Goal: Task Accomplishment & Management: Manage account settings

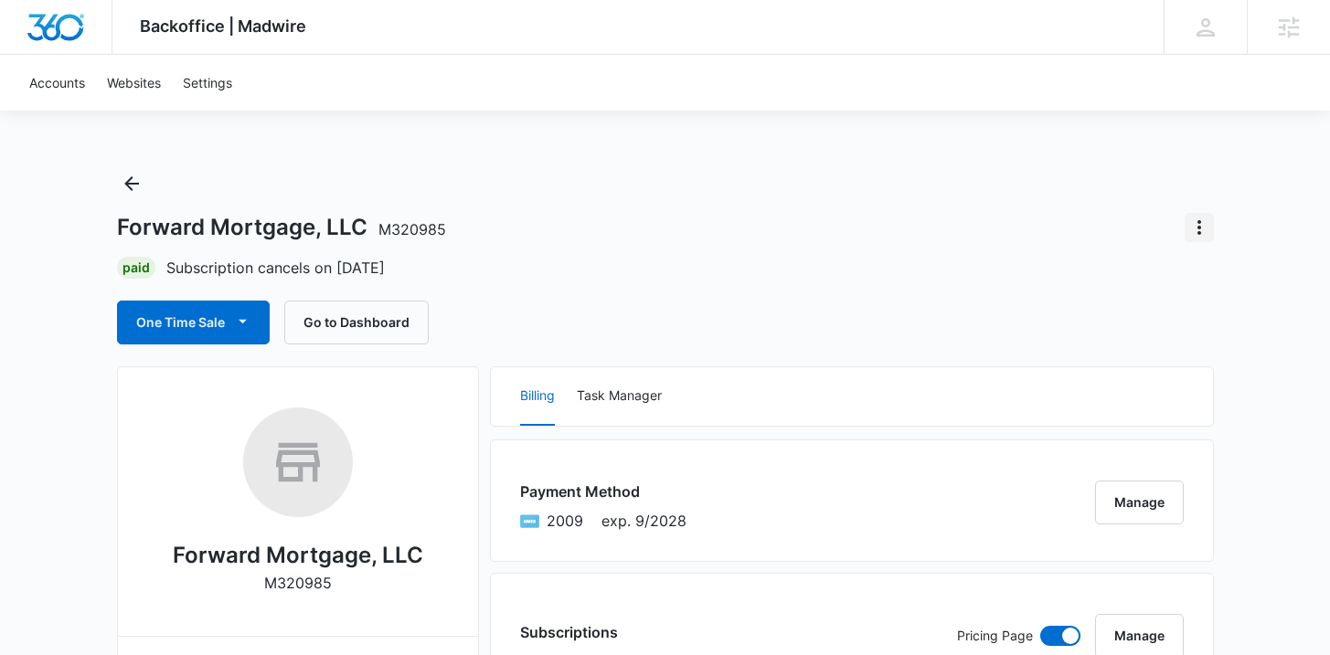
click at [1185, 227] on button "Actions" at bounding box center [1198, 227] width 29 height 29
click at [1126, 274] on div "Undo Cancellation" at bounding box center [1114, 278] width 109 height 13
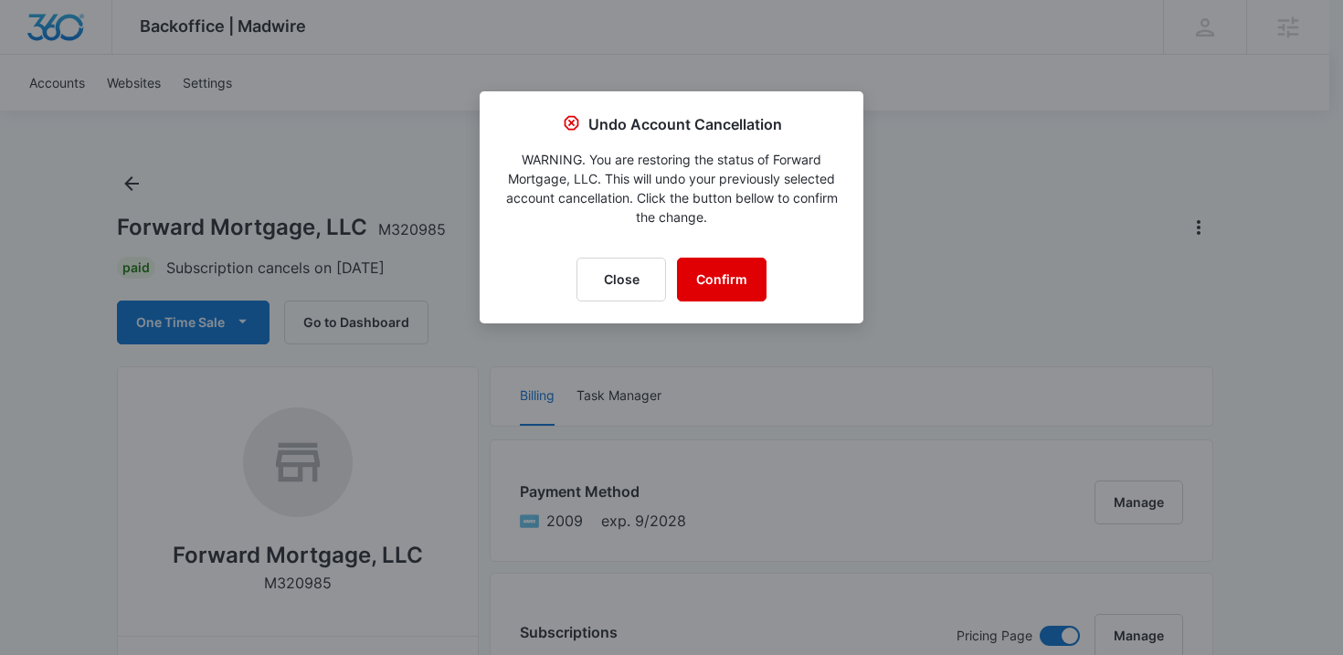
click at [720, 285] on button "Confirm" at bounding box center [722, 280] width 90 height 44
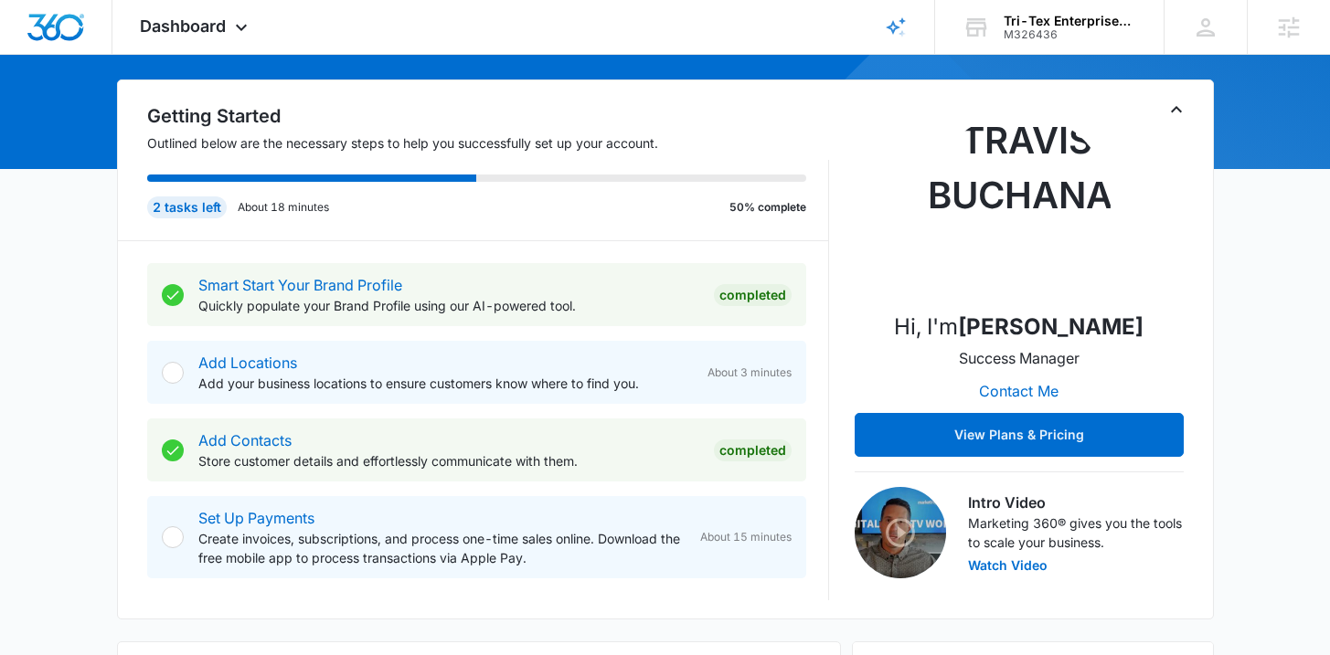
scroll to position [853, 0]
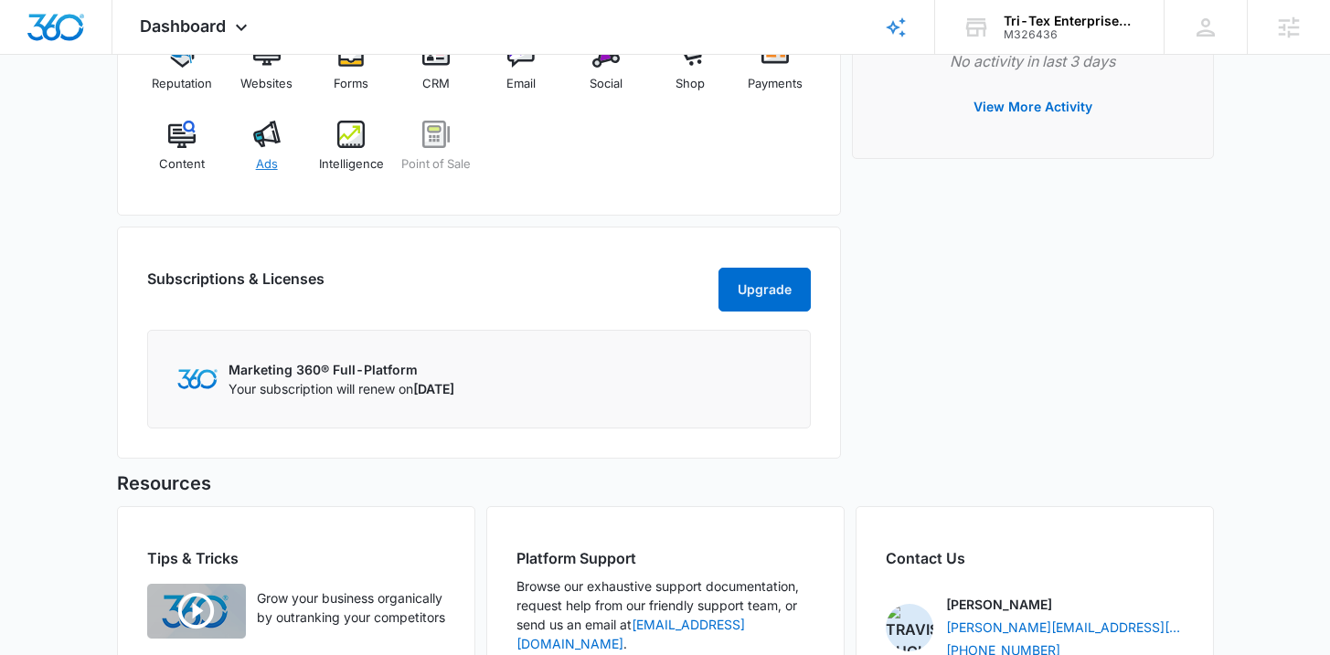
click at [279, 159] on div "Ads" at bounding box center [266, 154] width 70 height 66
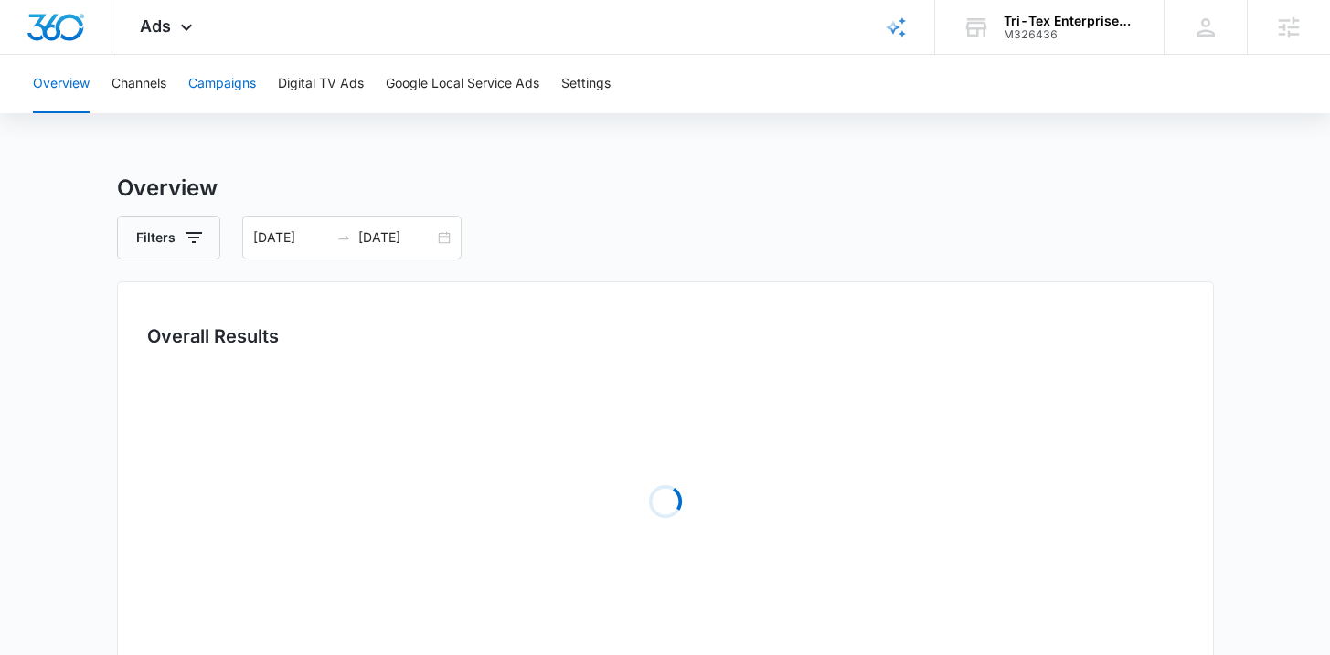
click at [236, 90] on button "Campaigns" at bounding box center [222, 84] width 68 height 58
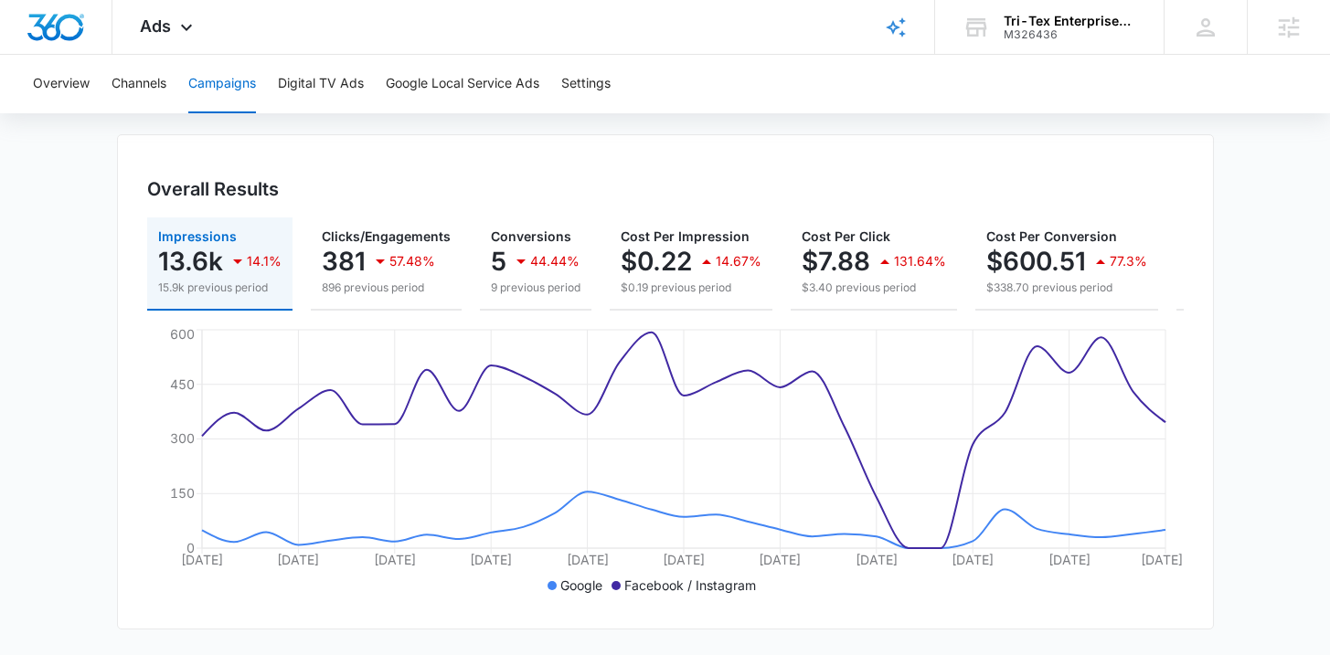
scroll to position [59, 0]
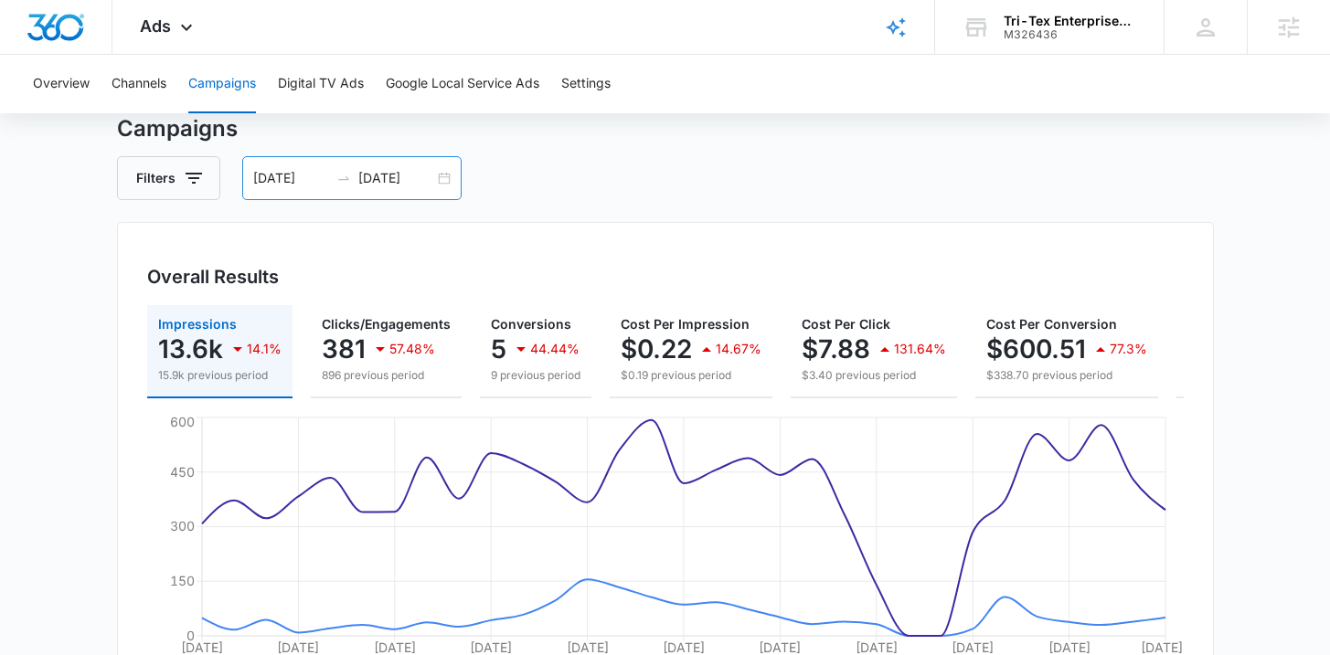
click at [457, 179] on div "08/31/2025 09/30/2025" at bounding box center [351, 178] width 219 height 44
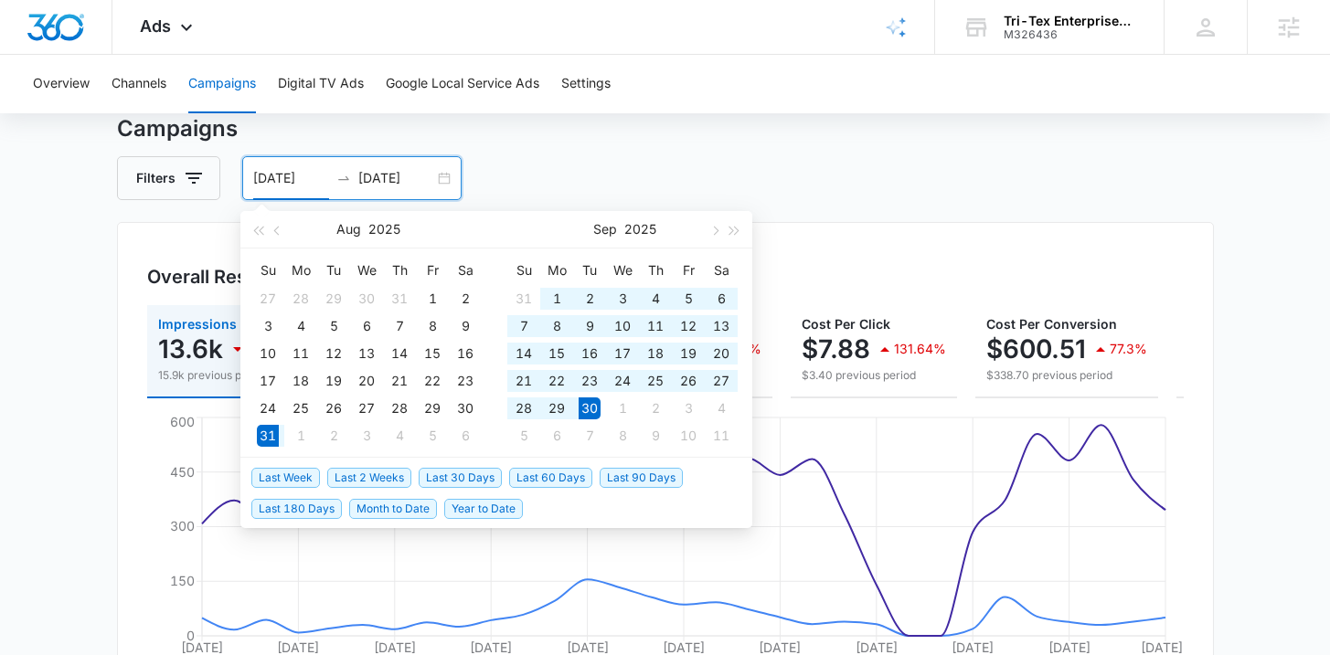
click at [448, 180] on div "08/31/2025 09/30/2025" at bounding box center [351, 178] width 219 height 44
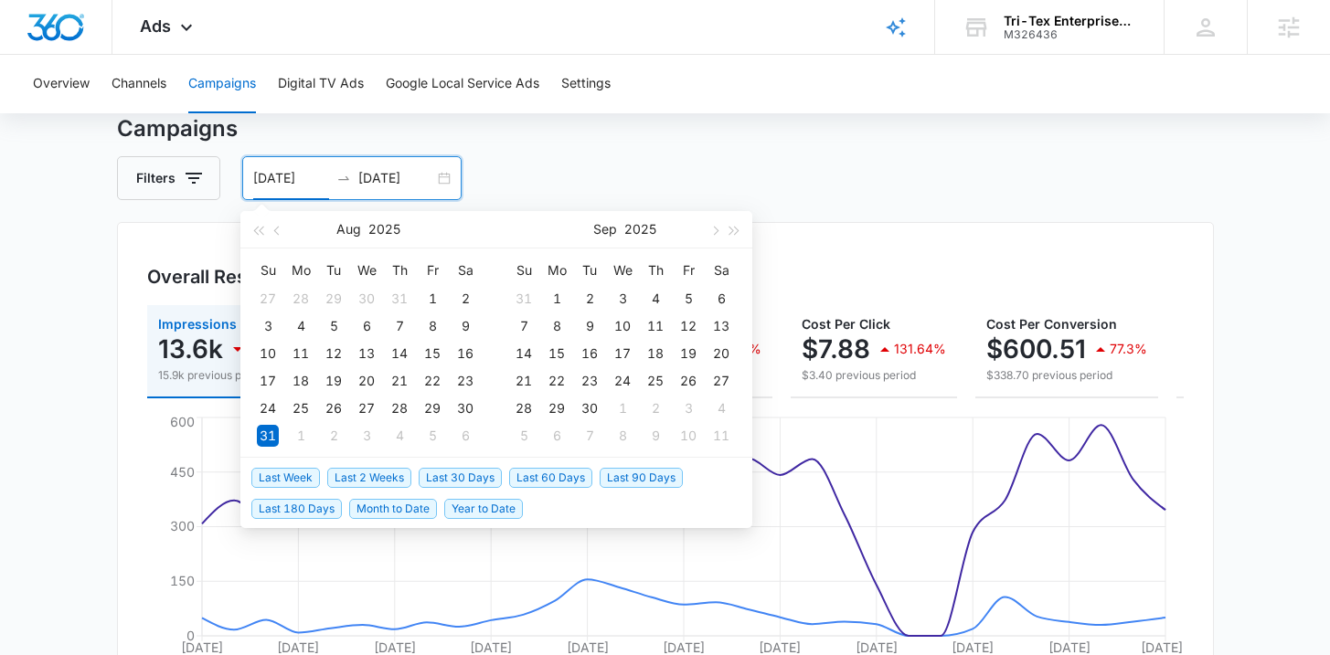
click at [352, 469] on span "Last 2 Weeks" at bounding box center [369, 478] width 84 height 20
type input "10/01/2025"
type input "10/15/2025"
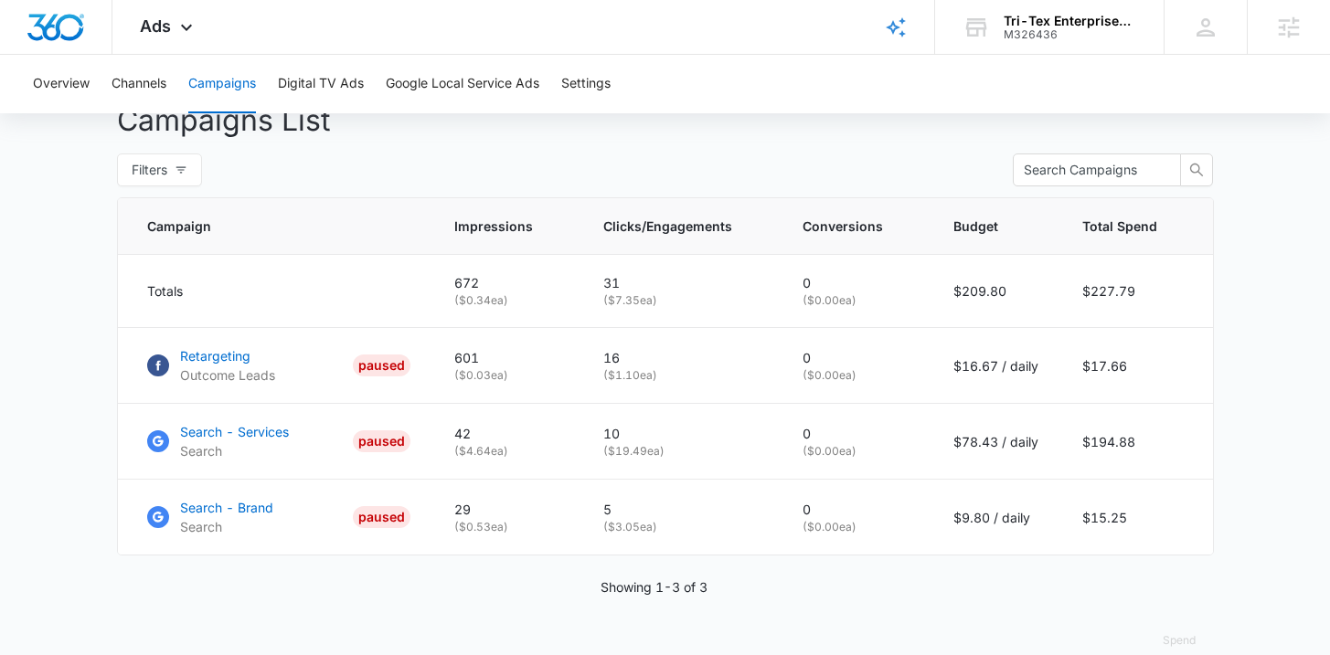
scroll to position [0, 0]
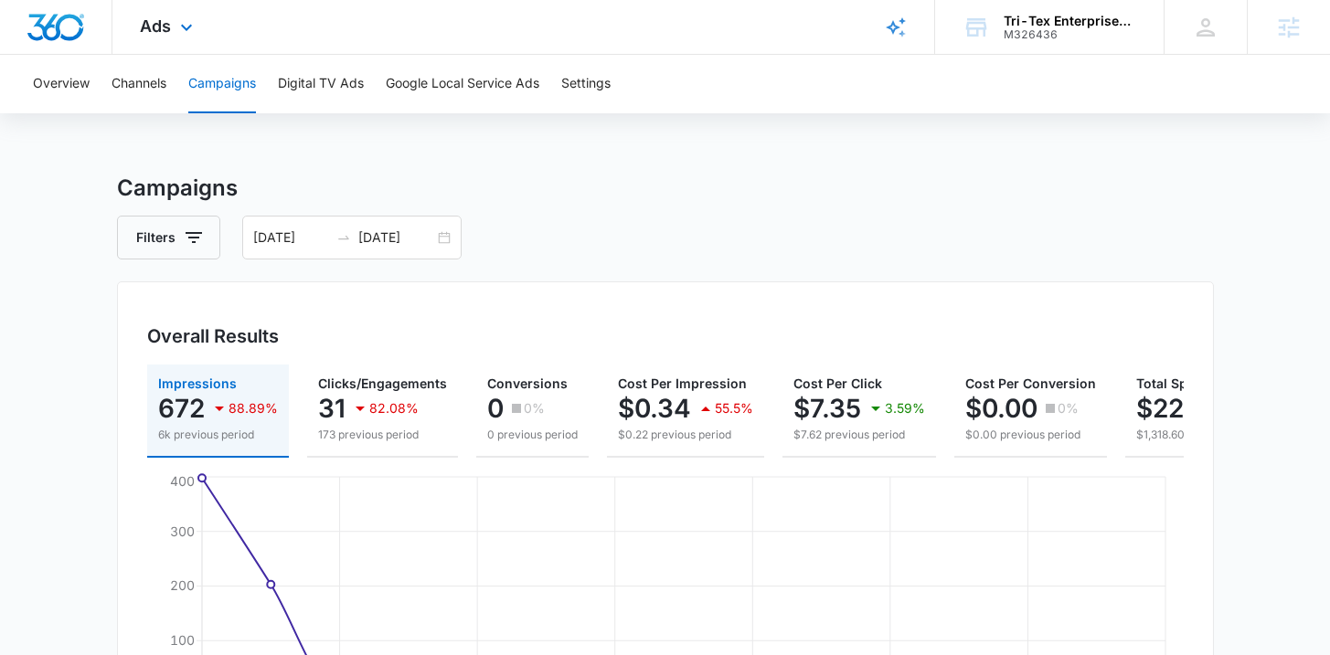
click at [63, 19] on img "Dashboard" at bounding box center [55, 27] width 58 height 27
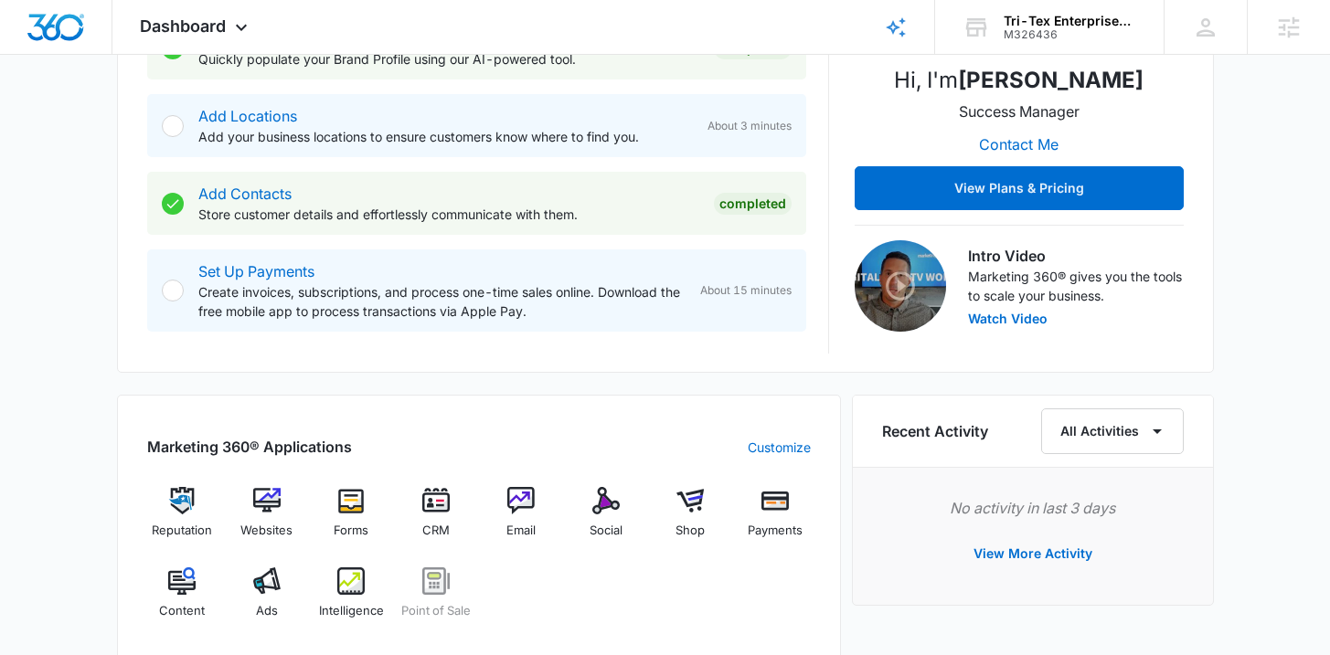
scroll to position [657, 0]
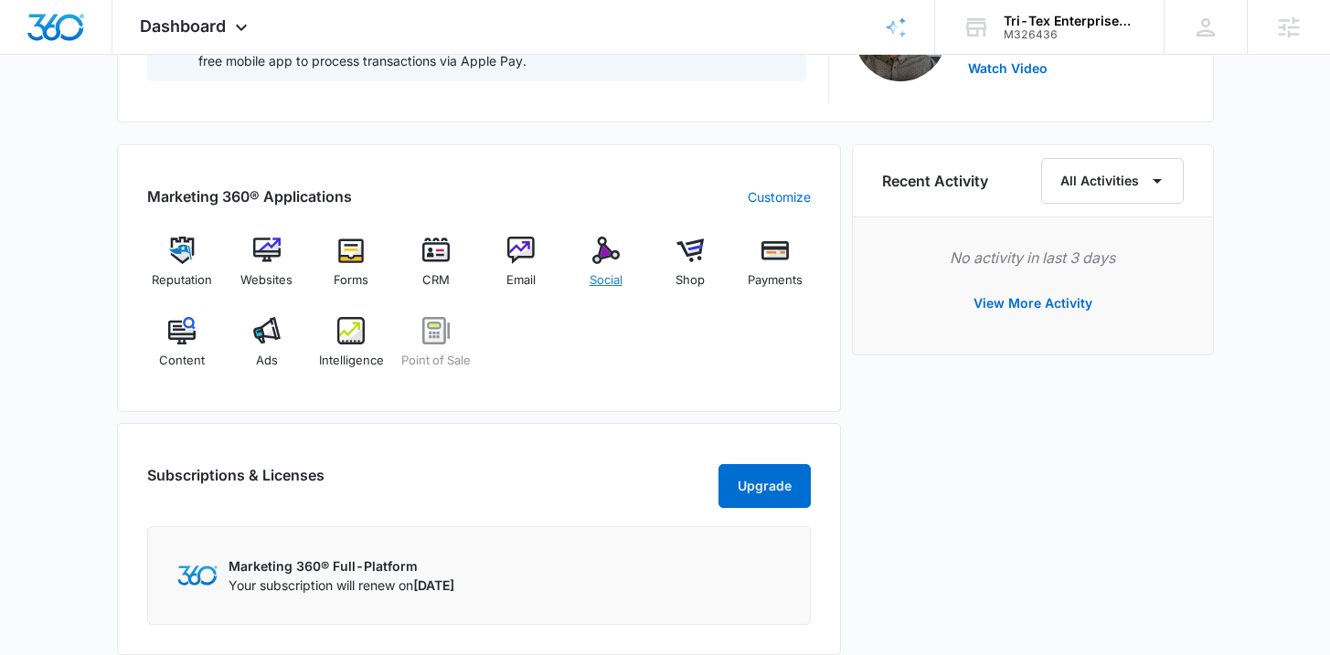
click at [584, 270] on div "Social" at bounding box center [605, 270] width 70 height 66
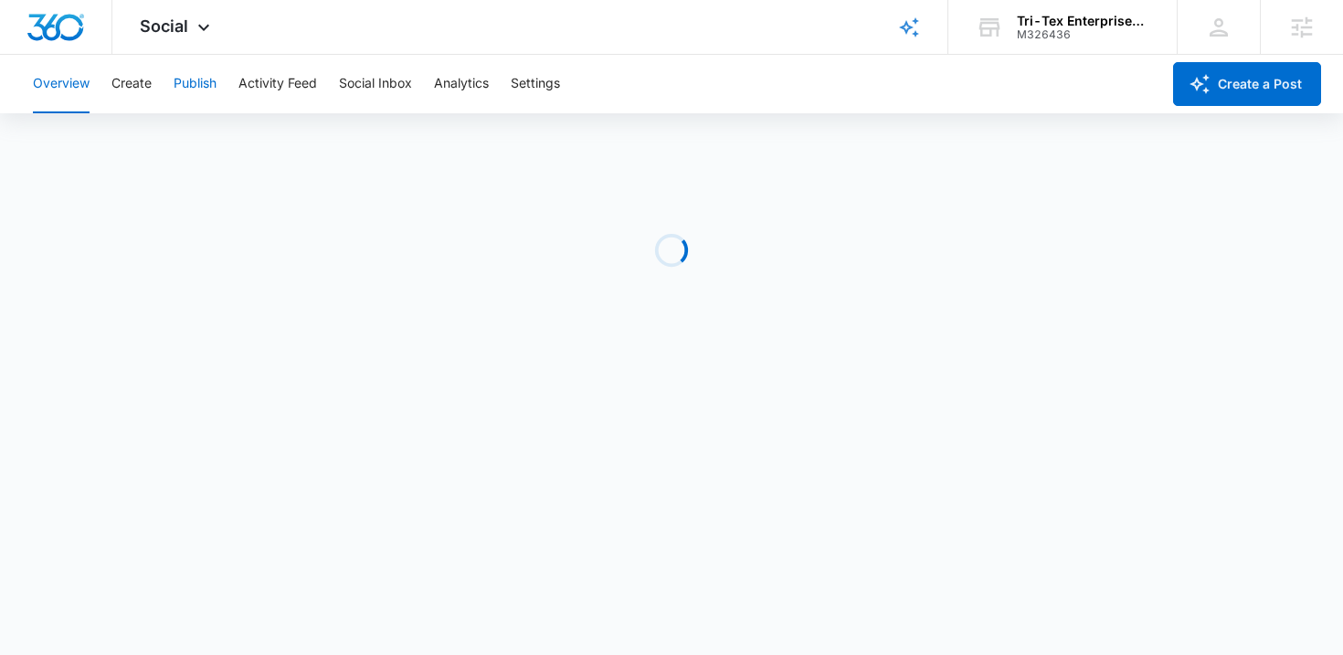
click at [217, 88] on button "Publish" at bounding box center [195, 84] width 43 height 58
click at [58, 155] on button "Calendar" at bounding box center [60, 139] width 54 height 51
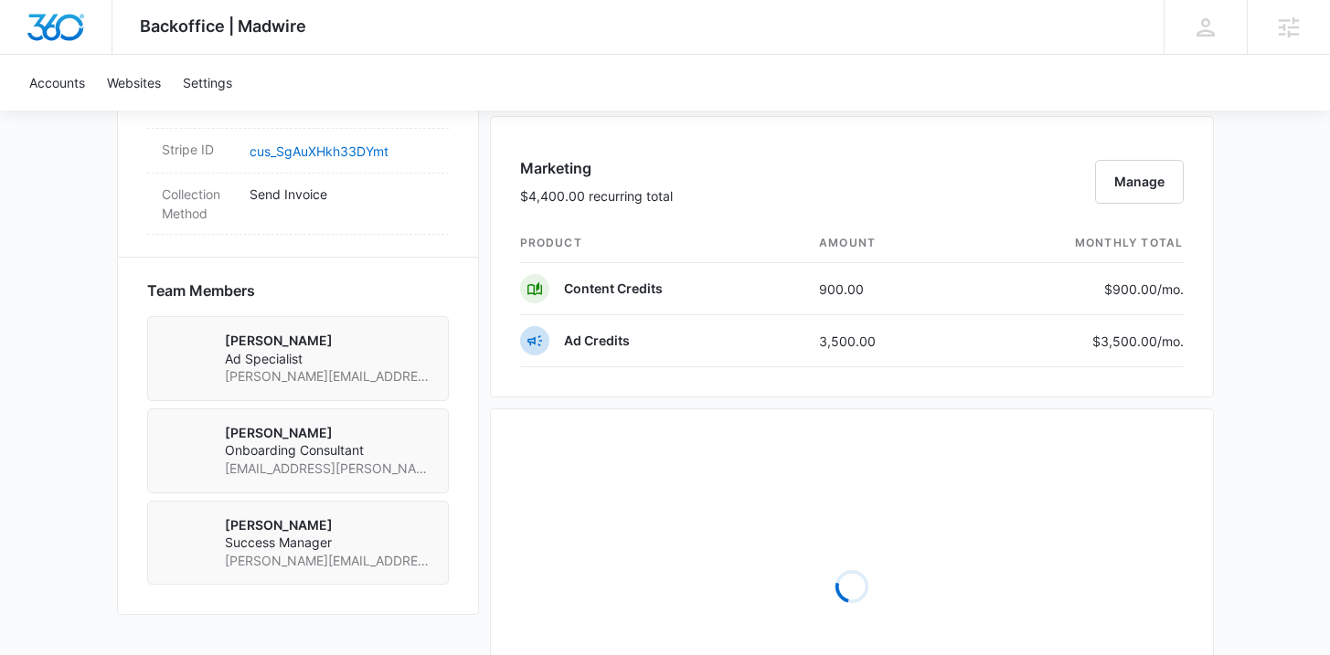
scroll to position [1844, 0]
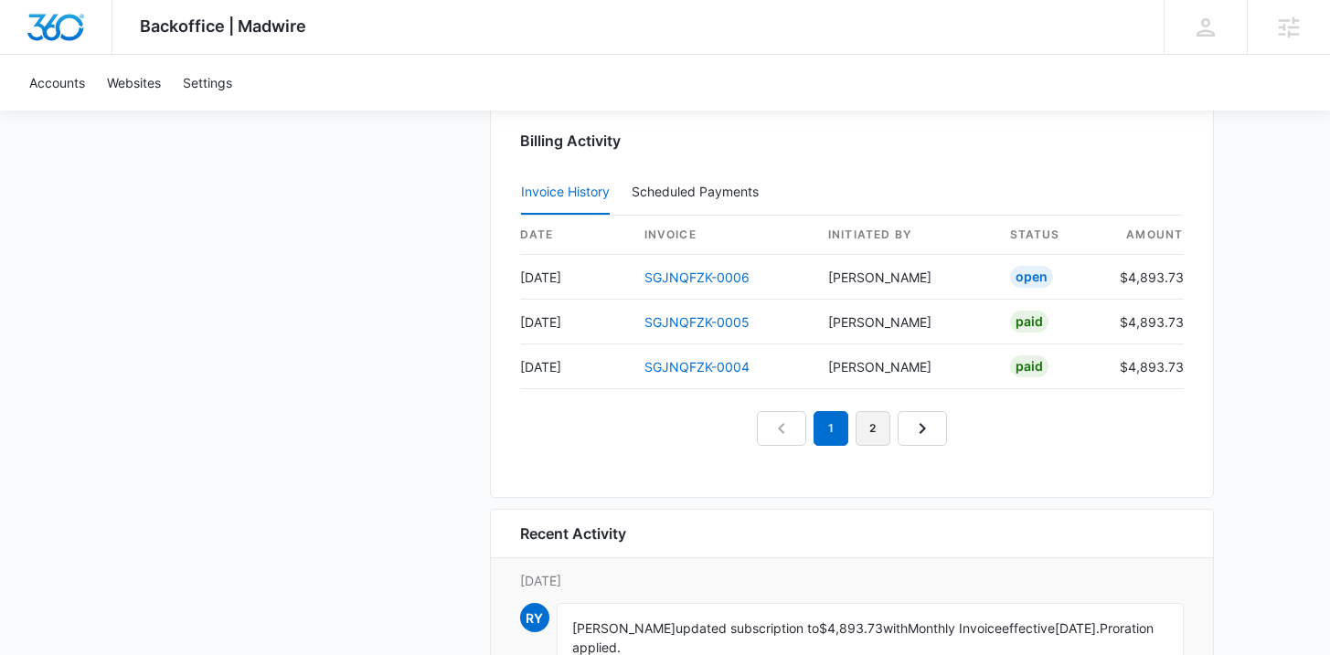
click at [878, 437] on link "2" at bounding box center [872, 428] width 35 height 35
click at [819, 435] on link "1" at bounding box center [830, 428] width 35 height 35
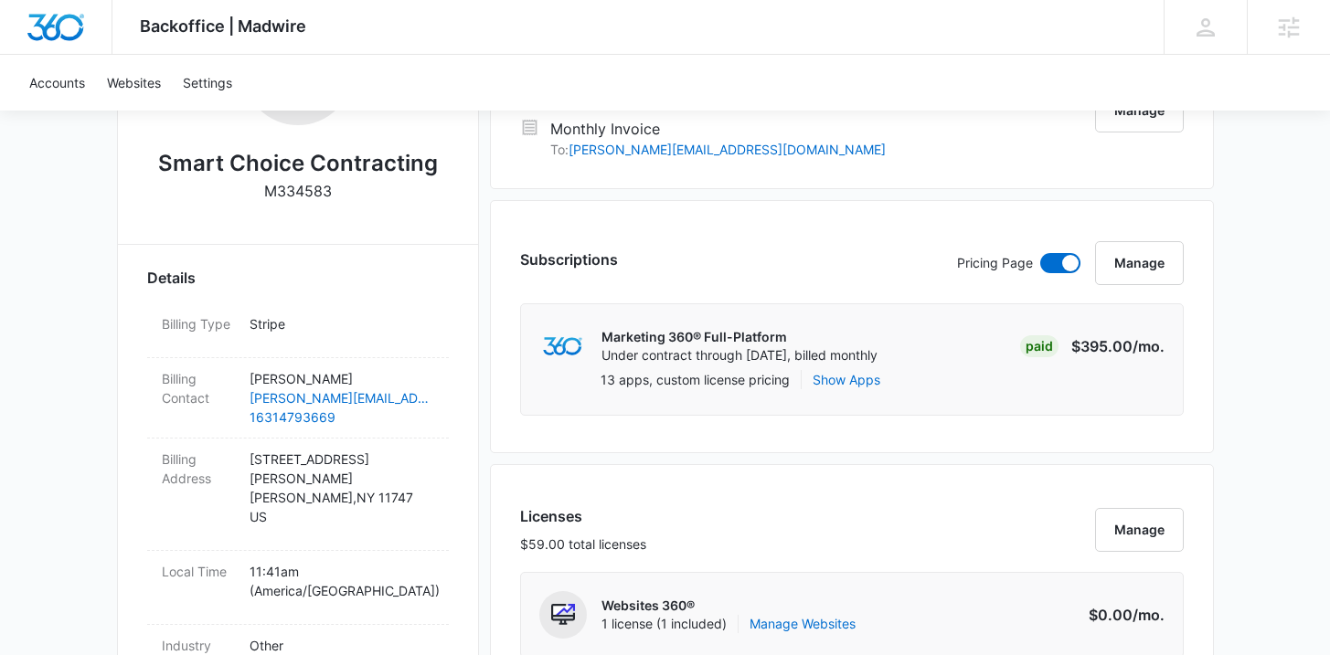
scroll to position [0, 0]
